Goal: Transaction & Acquisition: Purchase product/service

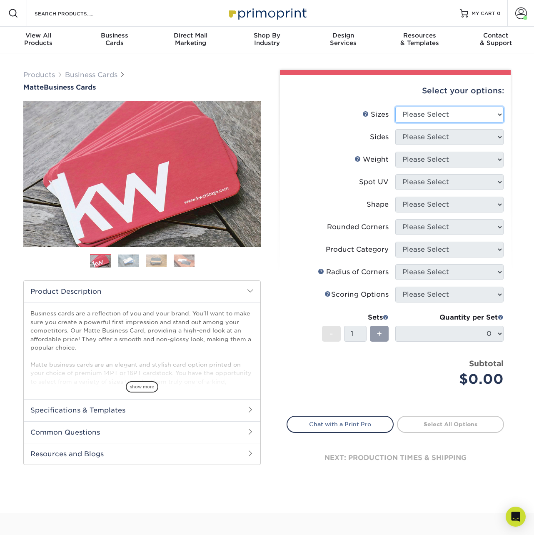
click at [418, 114] on select "Please Select 1.5" x 3.5" - Mini 1.75" x 3.5" - Mini 2" x 2" - Square 2" x 3" -…" at bounding box center [450, 115] width 108 height 16
click at [408, 112] on select "Please Select 1.5" x 3.5" - Mini 1.75" x 3.5" - Mini 2" x 2" - Square 2" x 3" -…" at bounding box center [450, 115] width 108 height 16
click at [437, 119] on select "Please Select 1.5" x 3.5" - Mini 1.75" x 3.5" - Mini 2" x 2" - Square 2" x 3" -…" at bounding box center [450, 115] width 108 height 16
select select "2.00x3.50"
click at [396, 107] on select "Please Select 1.5" x 3.5" - Mini 1.75" x 3.5" - Mini 2" x 2" - Square 2" x 3" -…" at bounding box center [450, 115] width 108 height 16
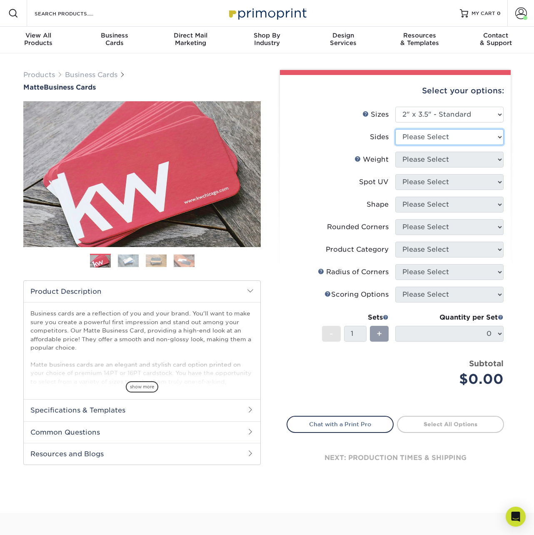
click at [431, 136] on select "Please Select Print Both Sides Print Front Only" at bounding box center [450, 137] width 108 height 16
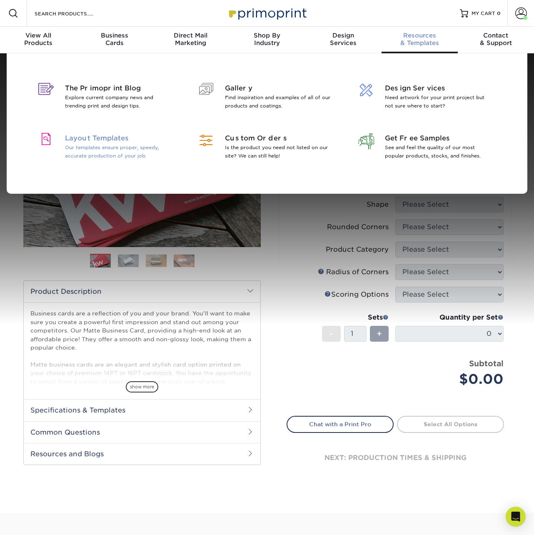
click at [107, 147] on p "Our templates ensure proper, speedy, accurate production of your job." at bounding box center [119, 151] width 108 height 17
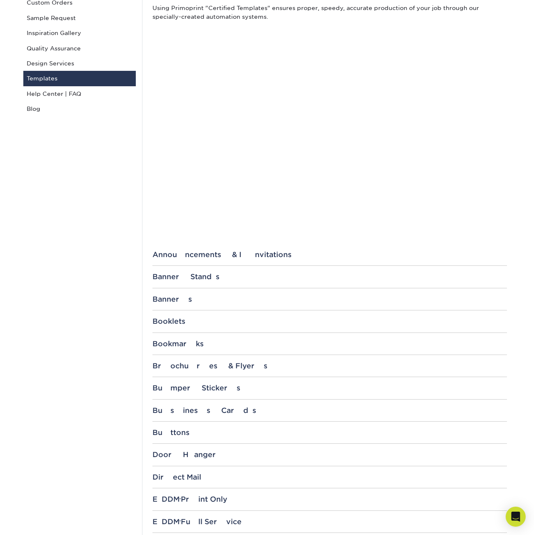
scroll to position [184, 0]
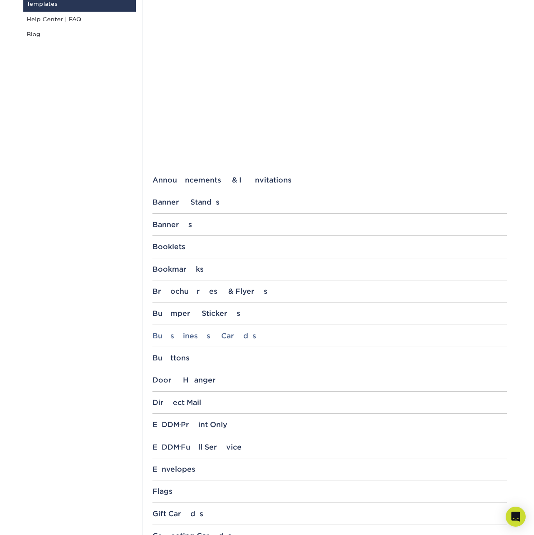
click at [188, 333] on div "Business Cards" at bounding box center [330, 336] width 355 height 8
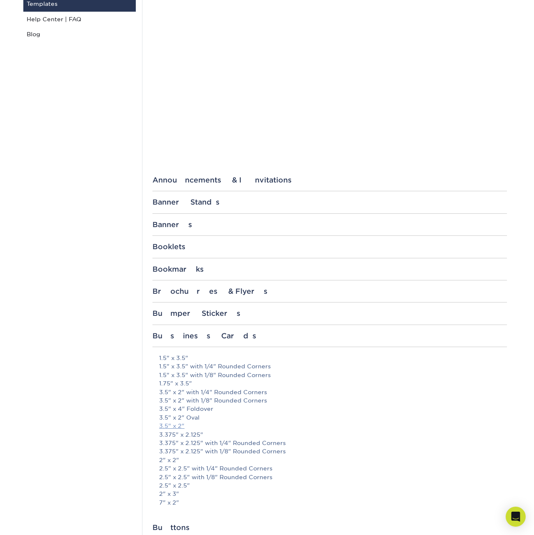
click at [180, 423] on link "3.5" x 2"" at bounding box center [171, 426] width 25 height 7
